Goal: Obtain resource: Download file/media

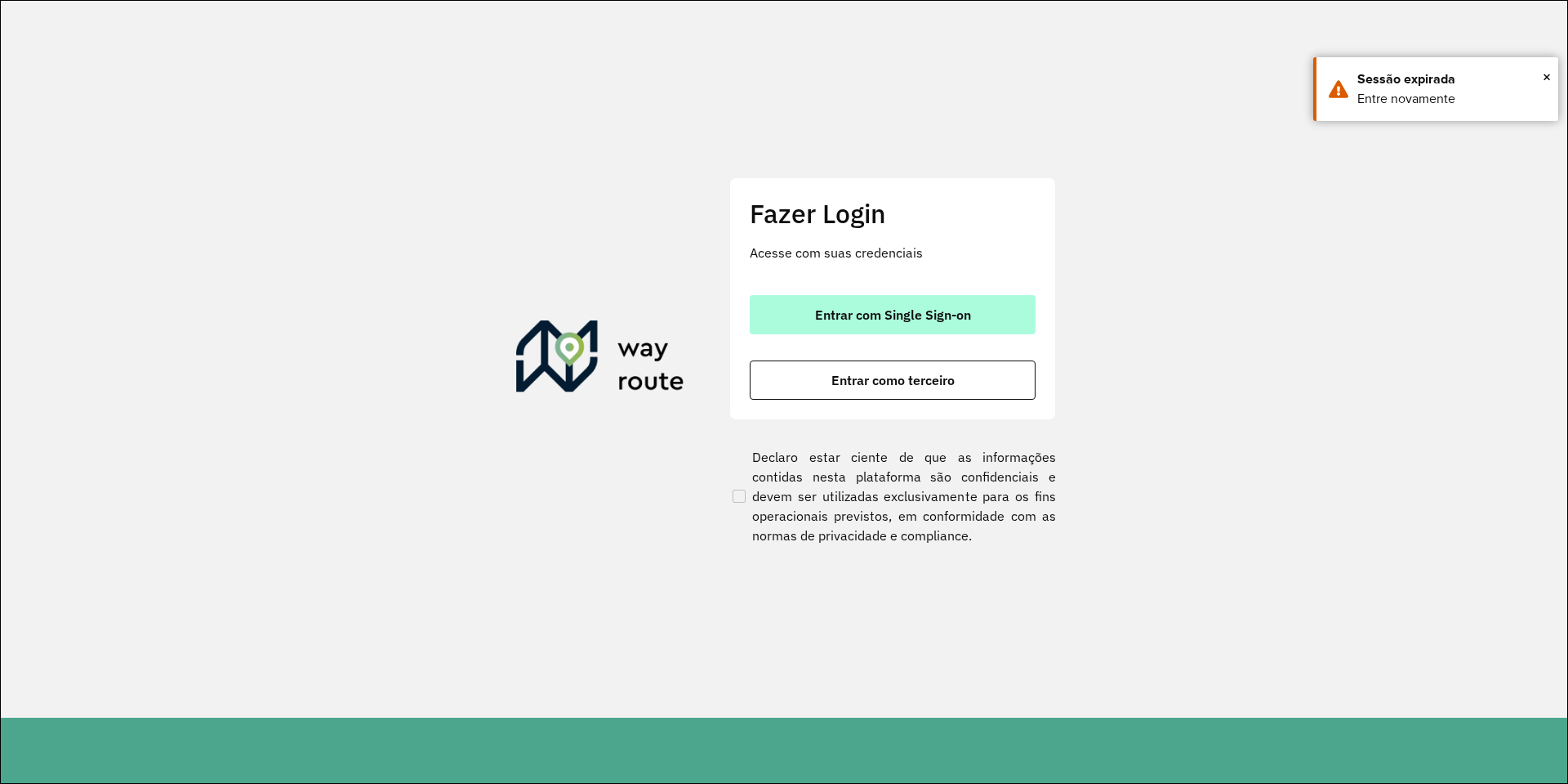
click at [819, 310] on span "Entrar com Single Sign-on" at bounding box center [893, 315] width 156 height 13
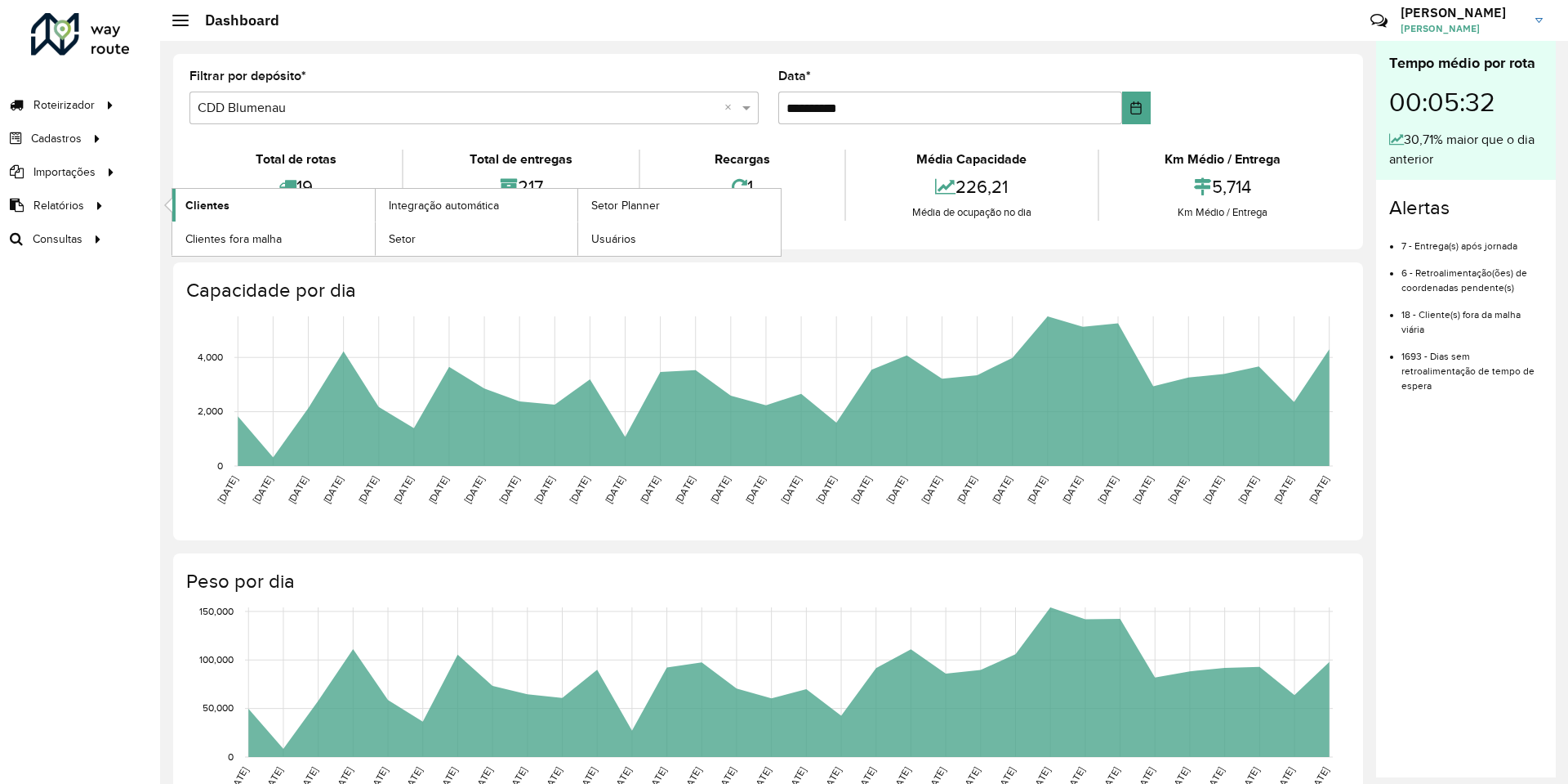
click at [185, 216] on link "Clientes" at bounding box center [273, 205] width 202 height 32
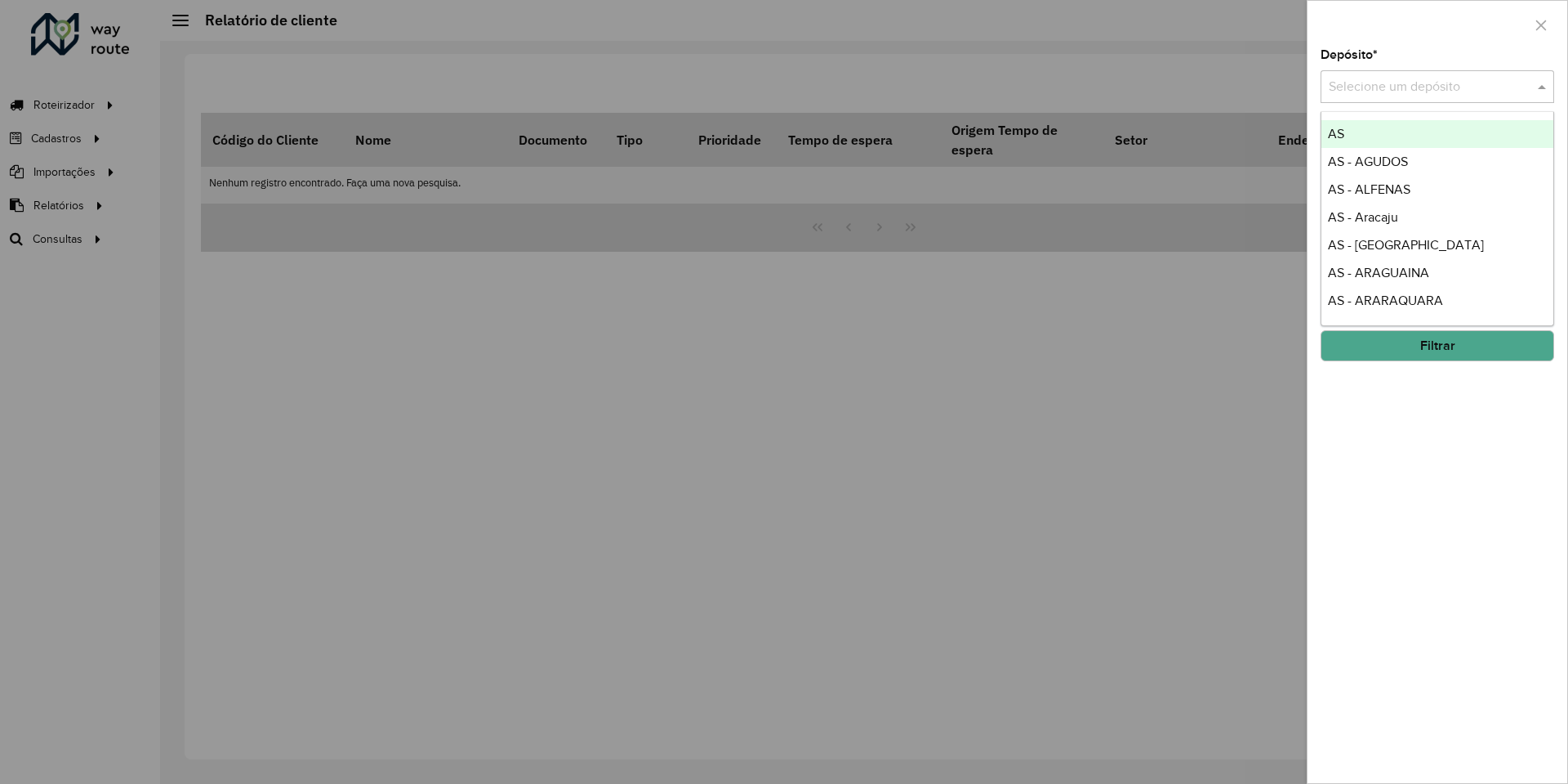
click at [1465, 91] on input "text" at bounding box center [1421, 87] width 184 height 20
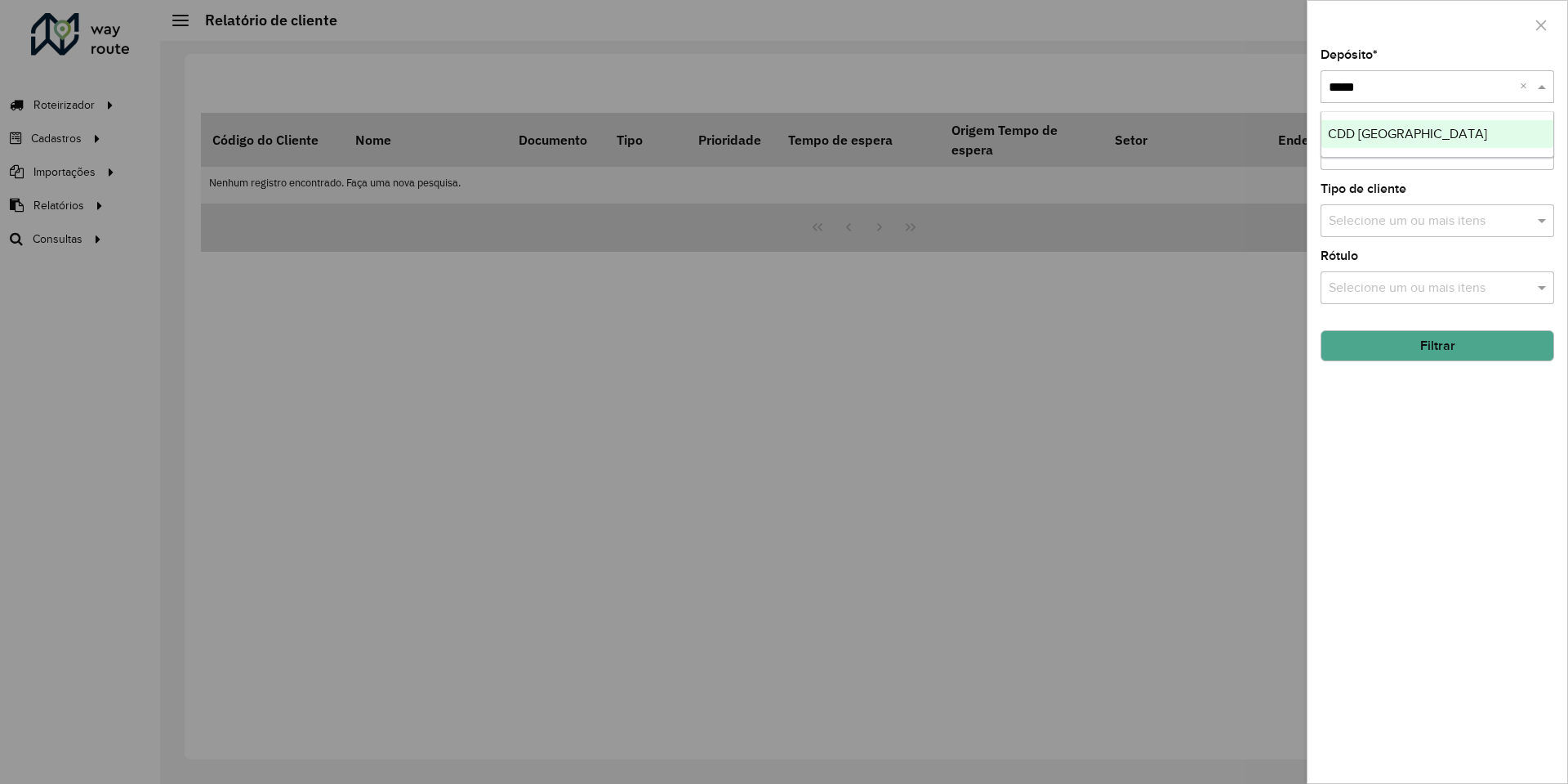
type input "******"
click at [1382, 348] on button "Filtrar" at bounding box center [1438, 345] width 234 height 31
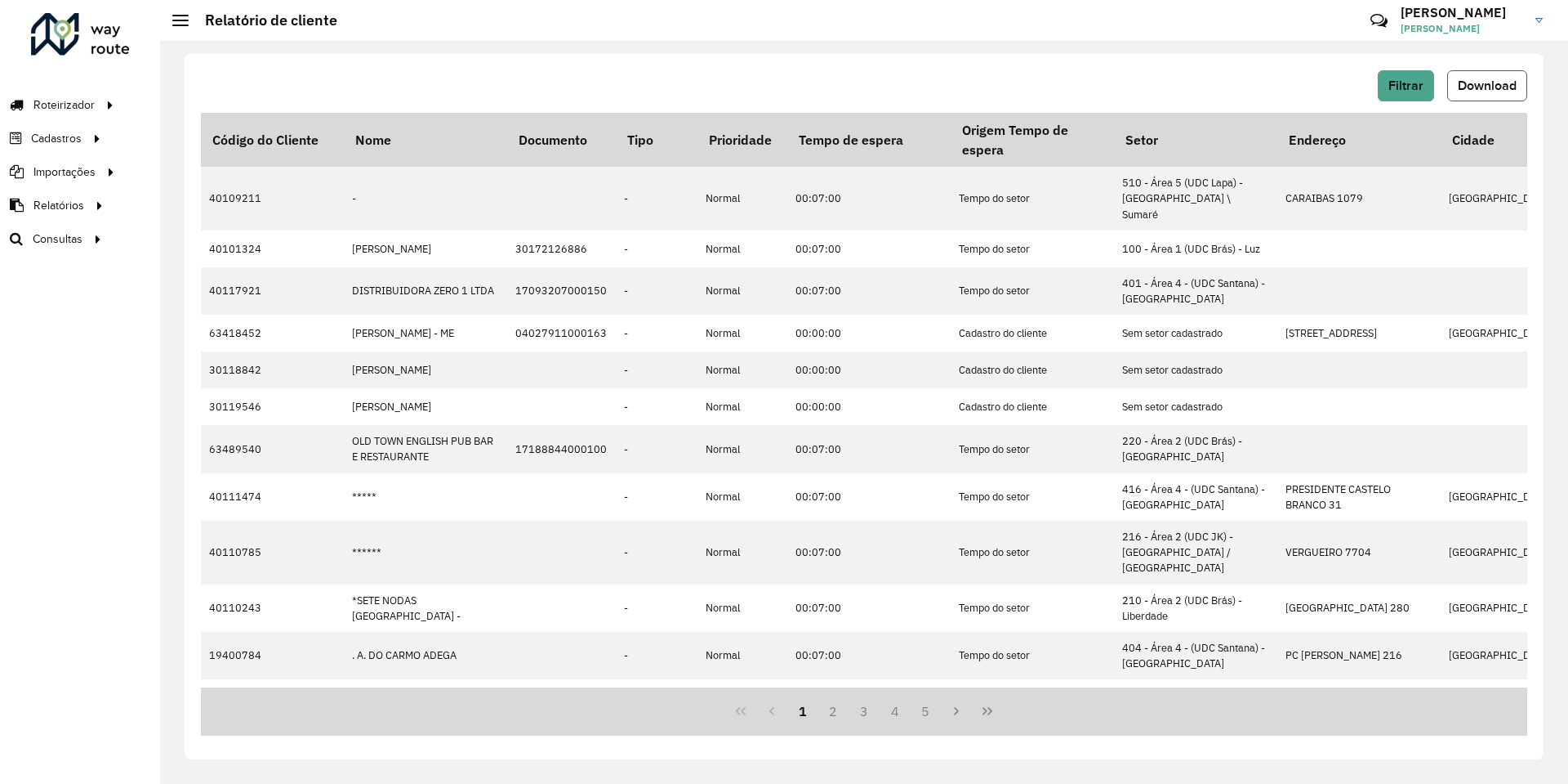
click at [1454, 80] on button "Download" at bounding box center [1487, 85] width 80 height 31
